Goal: Task Accomplishment & Management: Use online tool/utility

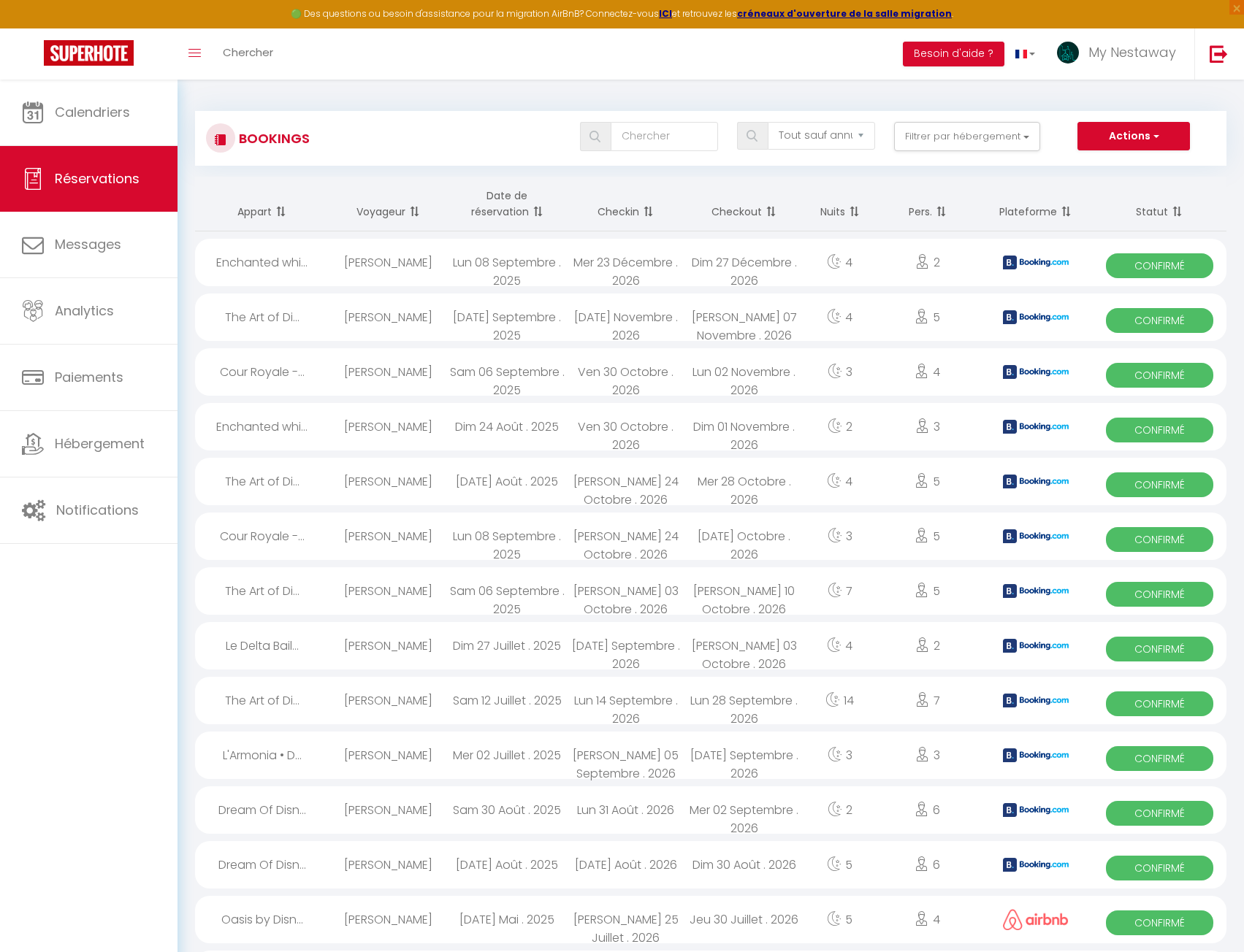
select select "not_cancelled"
click at [145, 92] on link "Calendriers" at bounding box center [89, 112] width 177 height 66
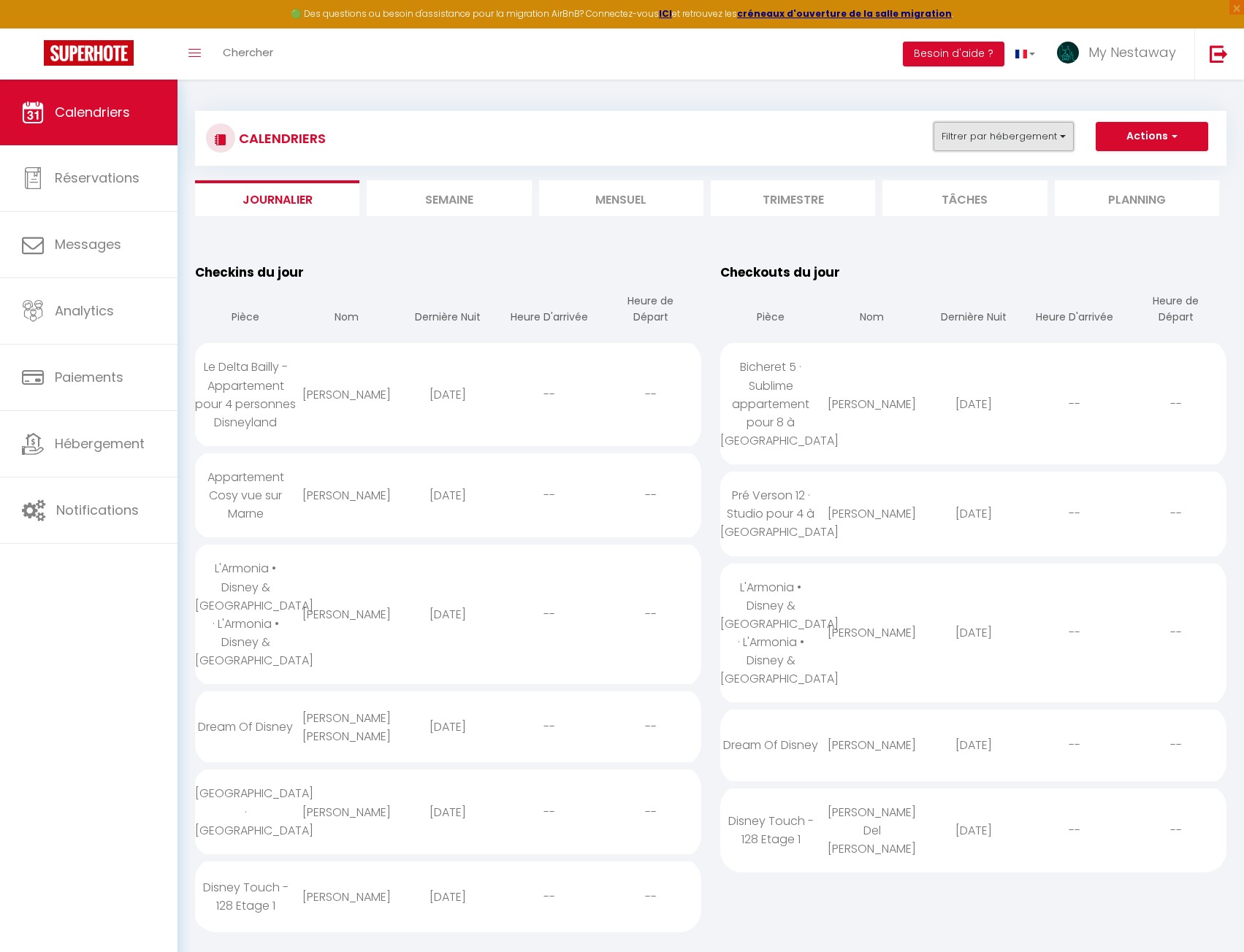
click at [981, 135] on button "Filtrer par hébergement" at bounding box center [1003, 136] width 140 height 30
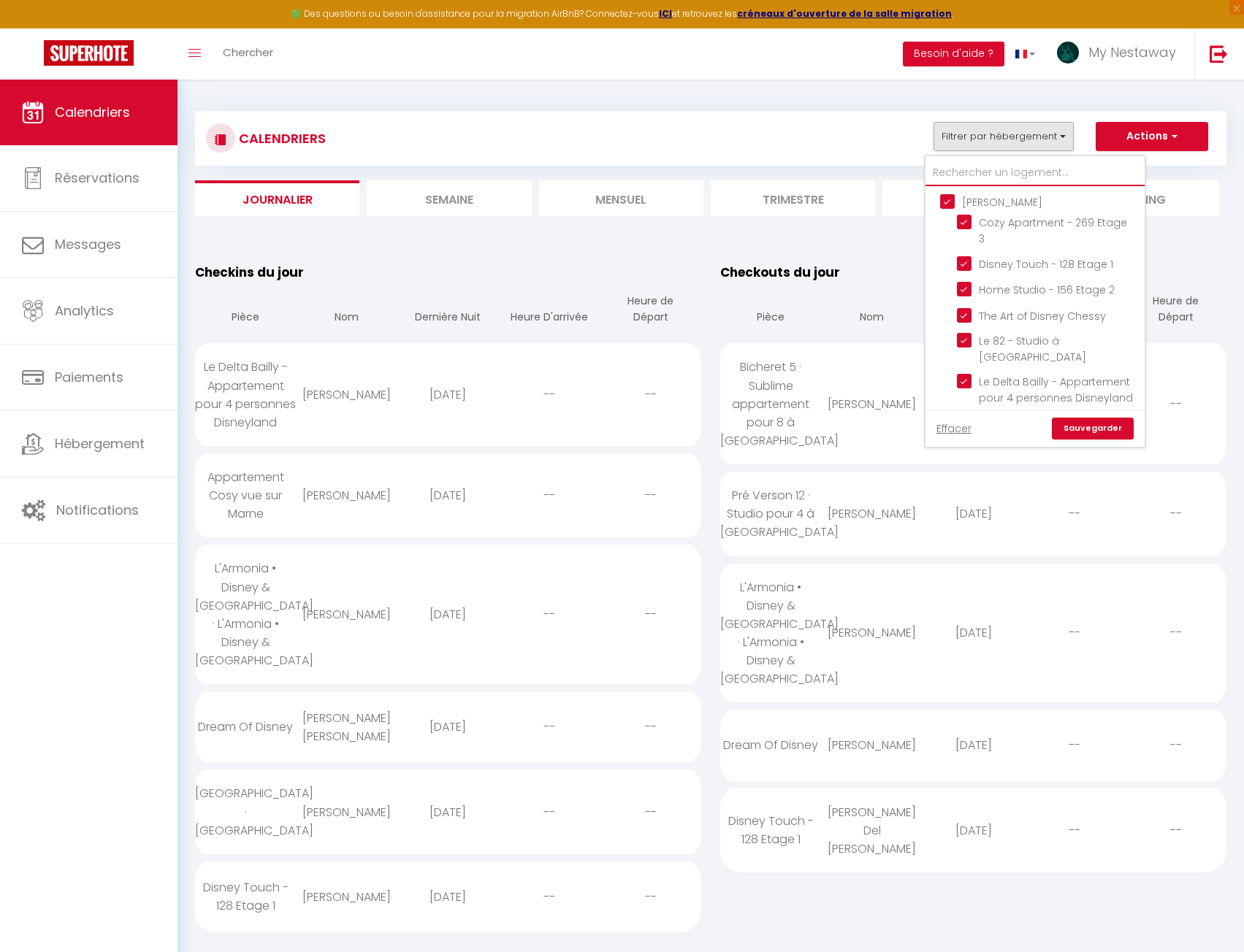
click at [979, 172] on input "text" at bounding box center [1035, 174] width 219 height 27
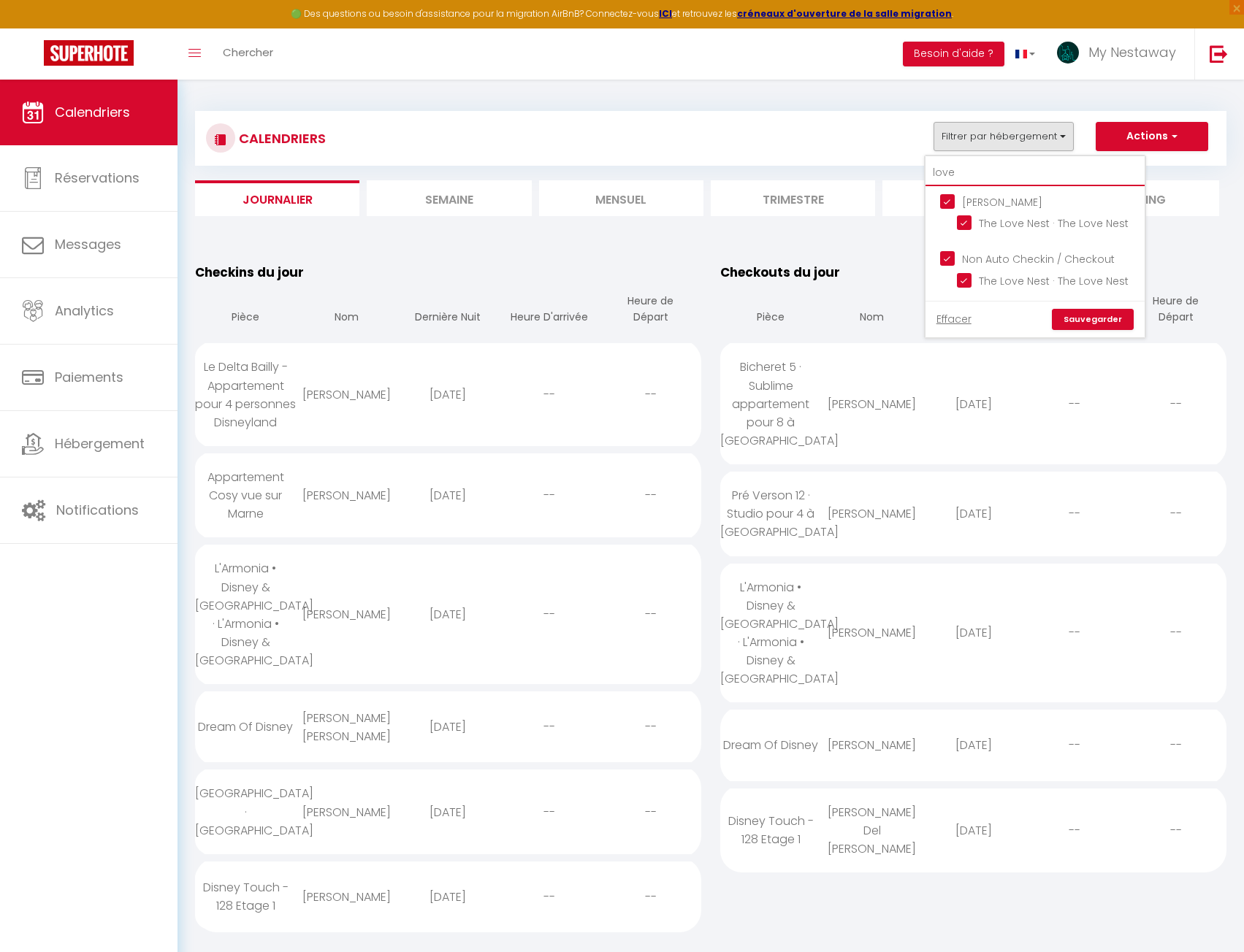
type input "love"
click at [1095, 313] on link "Sauvegarder" at bounding box center [1092, 320] width 82 height 22
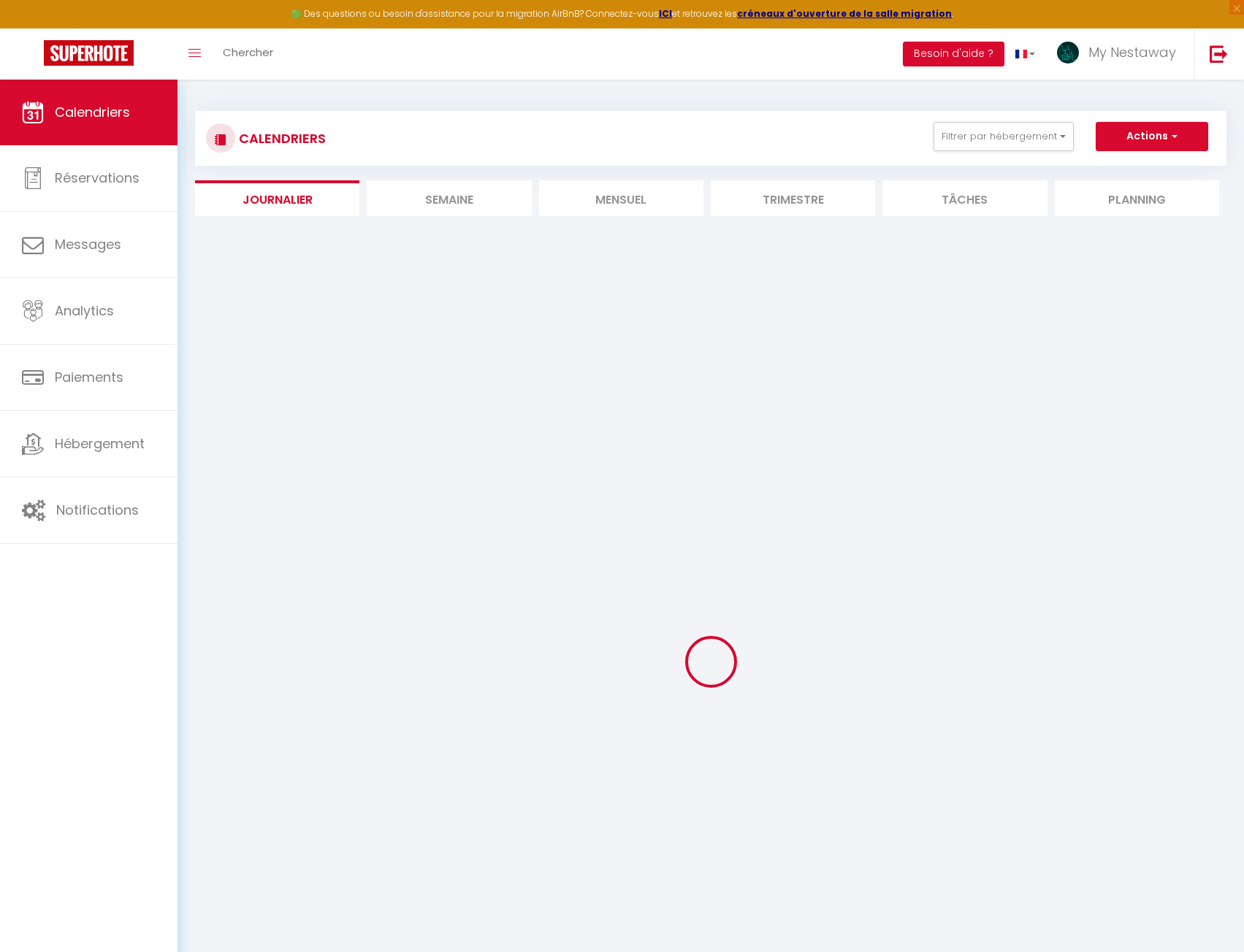
click at [818, 210] on li "Trimestre" at bounding box center [793, 198] width 164 height 36
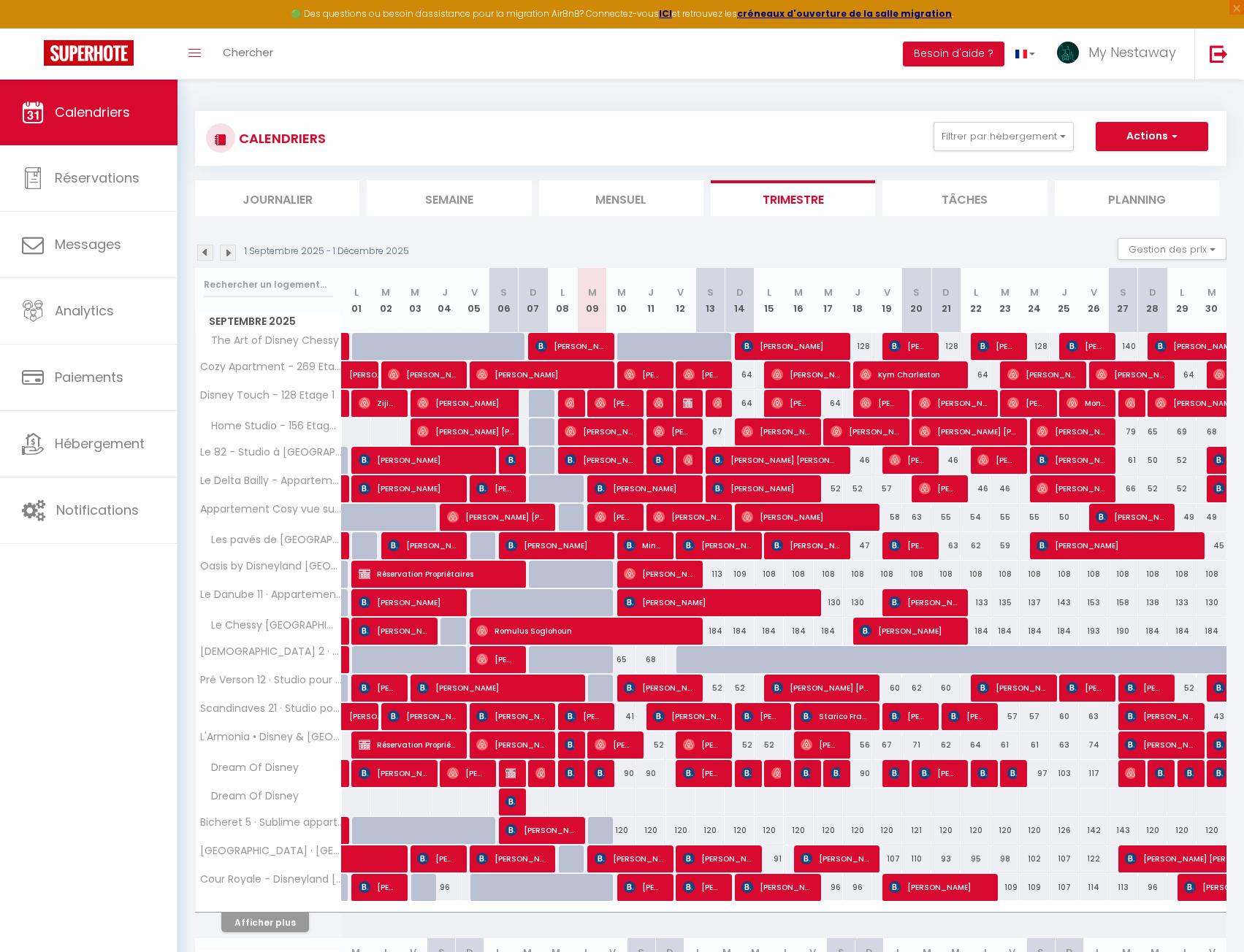
click at [202, 256] on img at bounding box center [205, 252] width 16 height 16
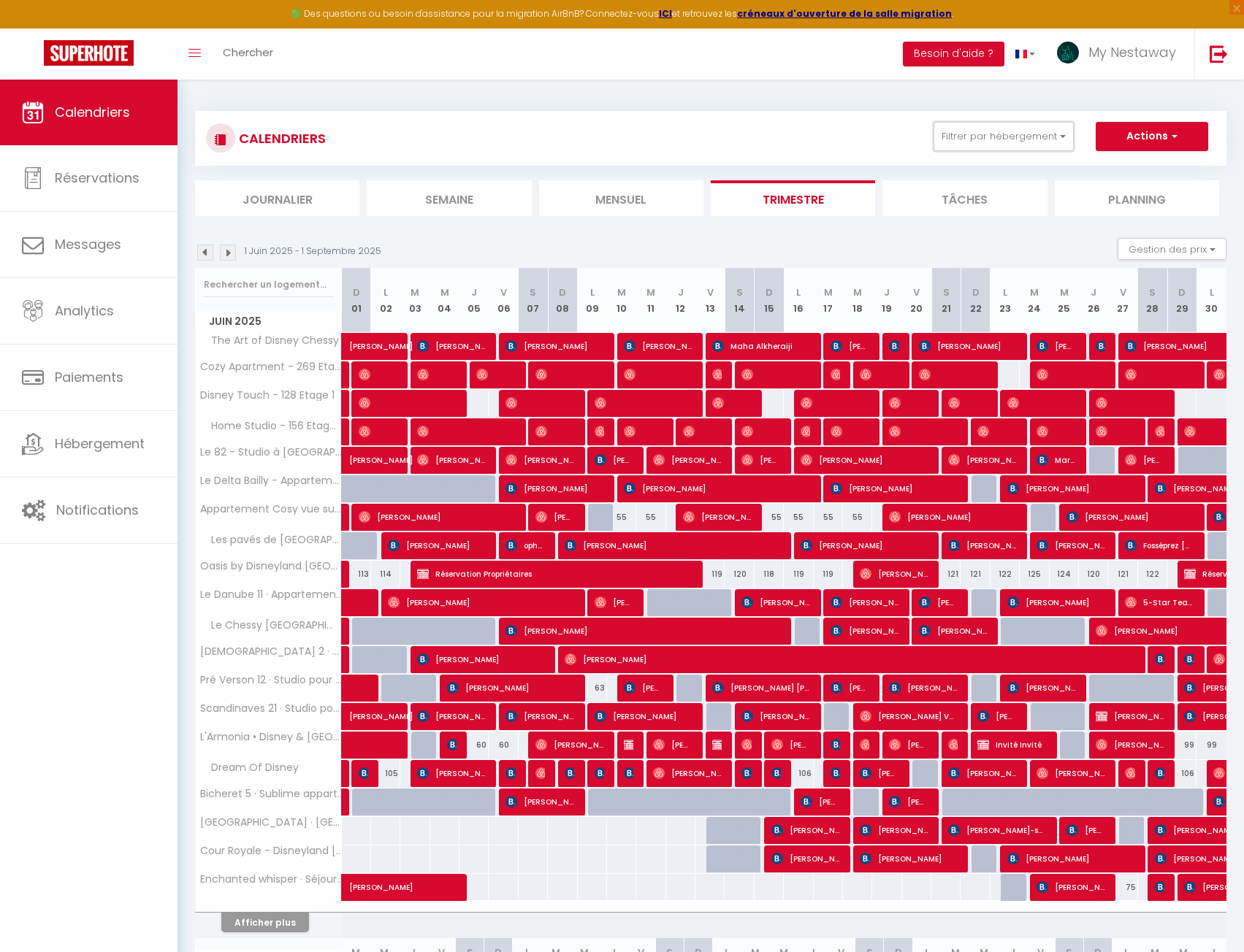
click at [967, 138] on button "Filtrer par hébergement" at bounding box center [1003, 136] width 140 height 30
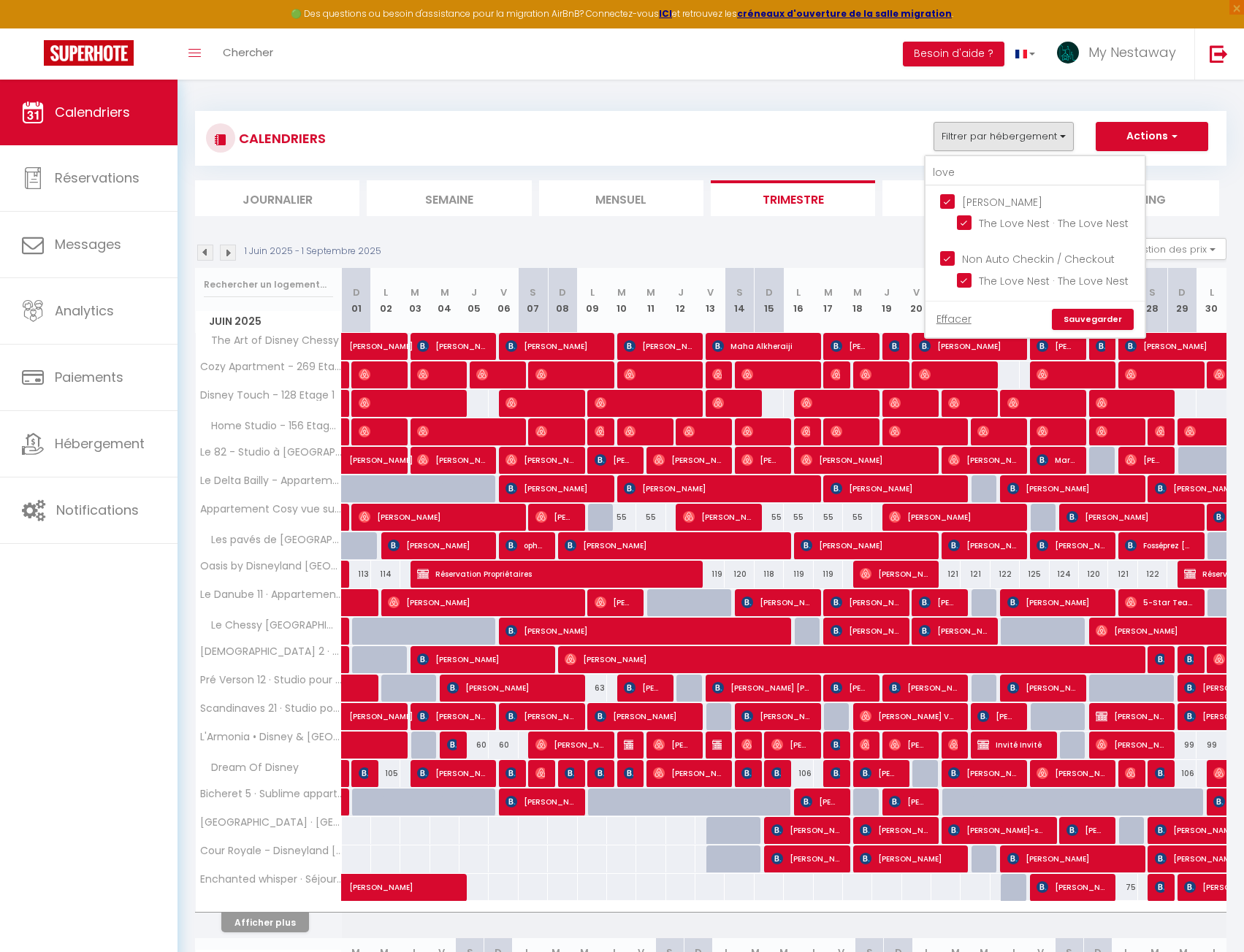
click at [948, 204] on input "[PERSON_NAME]" at bounding box center [1049, 200] width 219 height 14
checkbox input "false"
click at [966, 281] on input "The Love Nest · The Love Nest" at bounding box center [1047, 279] width 182 height 14
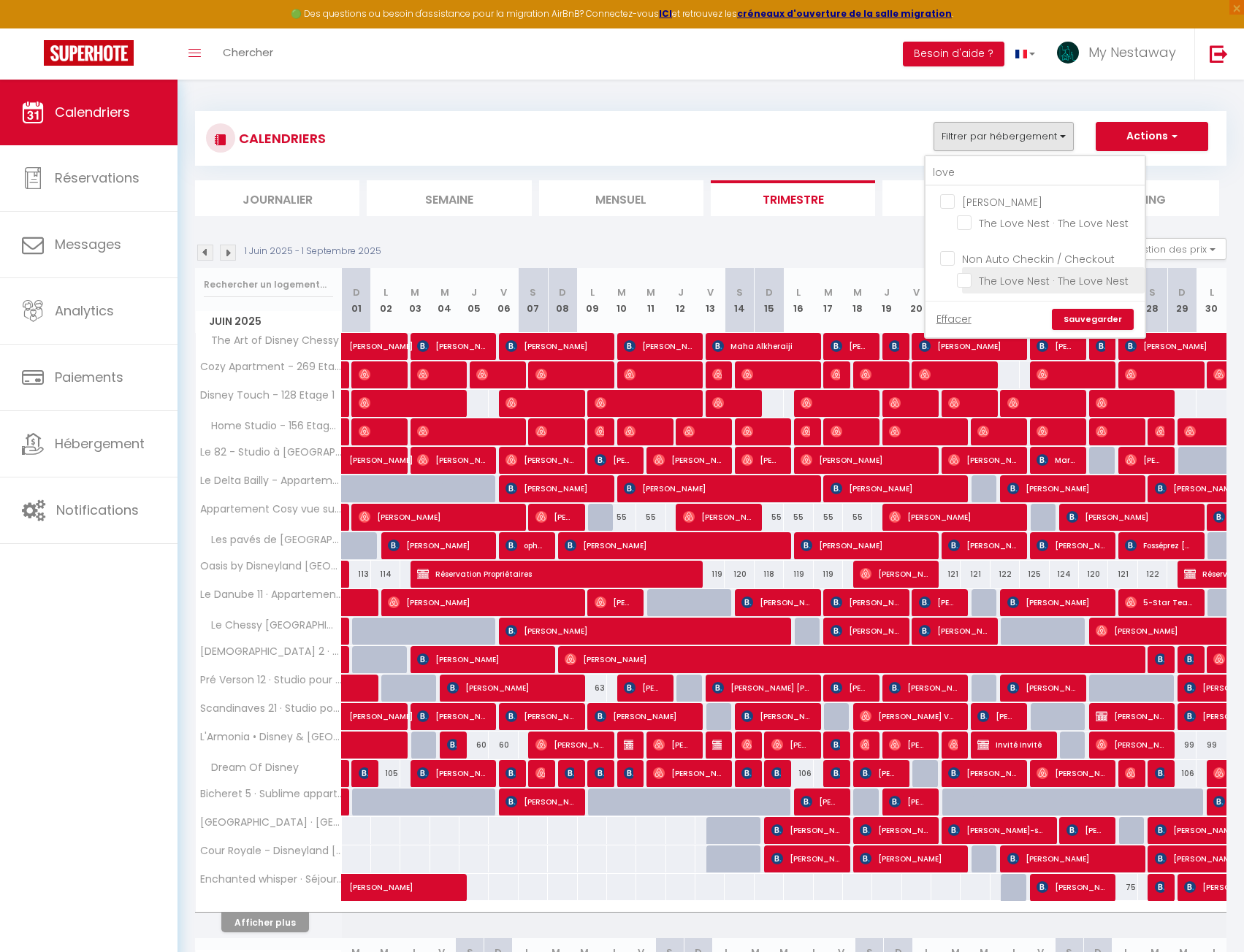
checkbox input "true"
click at [1072, 310] on link "Sauvegarder" at bounding box center [1092, 320] width 82 height 22
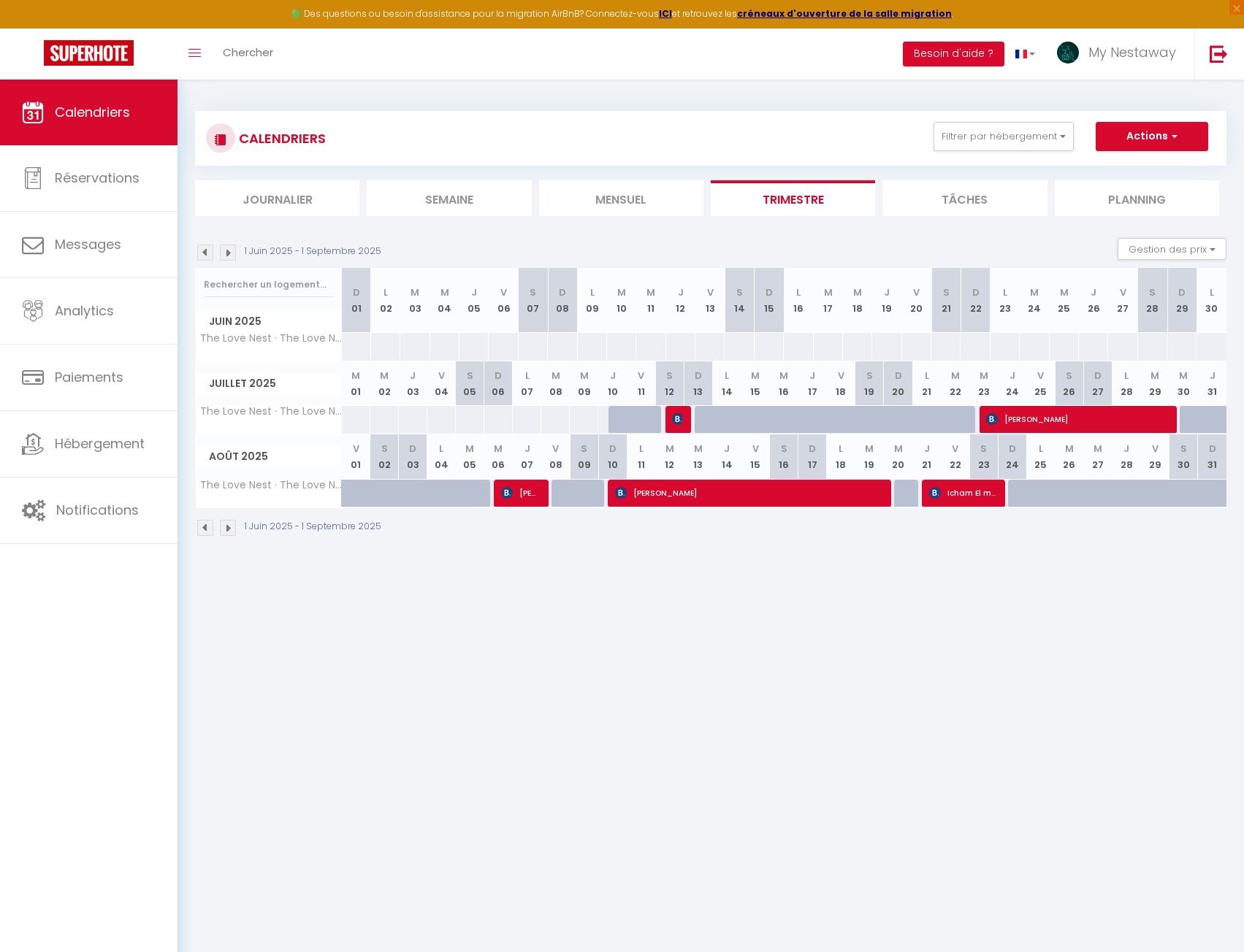
click at [226, 258] on img at bounding box center [227, 252] width 16 height 16
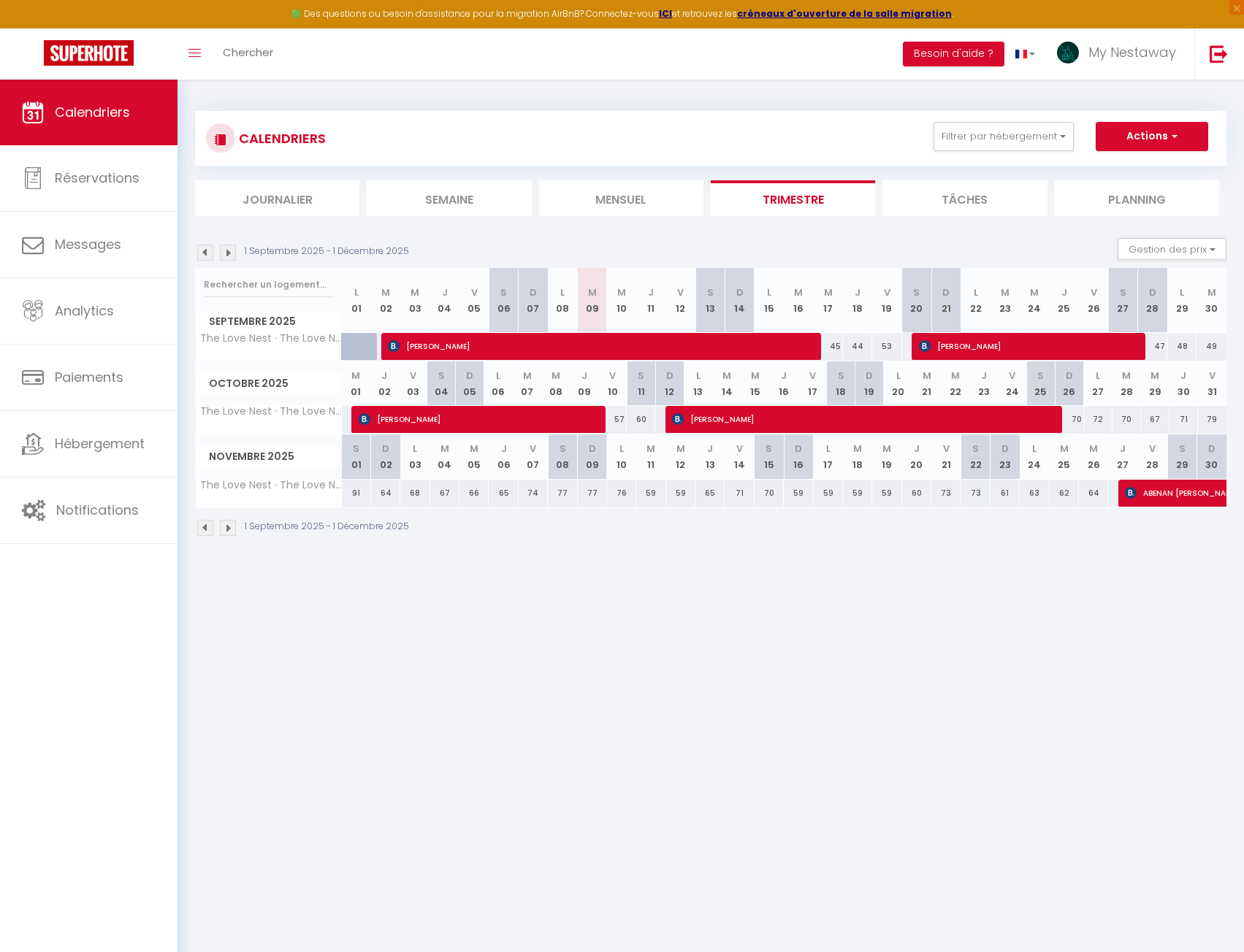
click at [203, 252] on img at bounding box center [205, 252] width 16 height 16
